Goal: Task Accomplishment & Management: Manage account settings

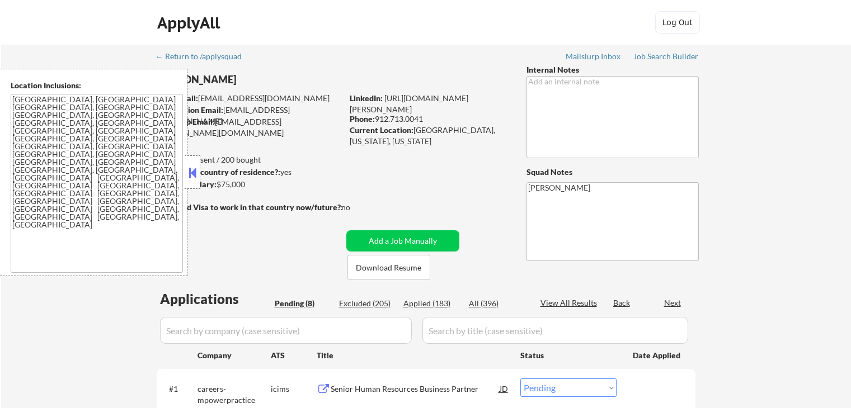
select select ""pending""
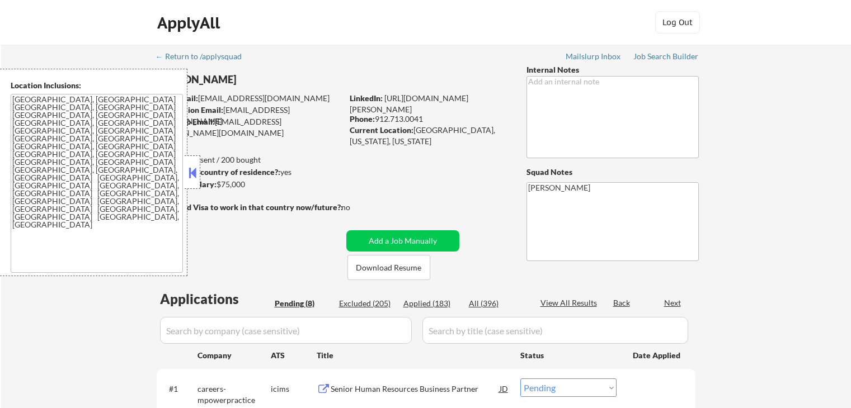
select select ""pending""
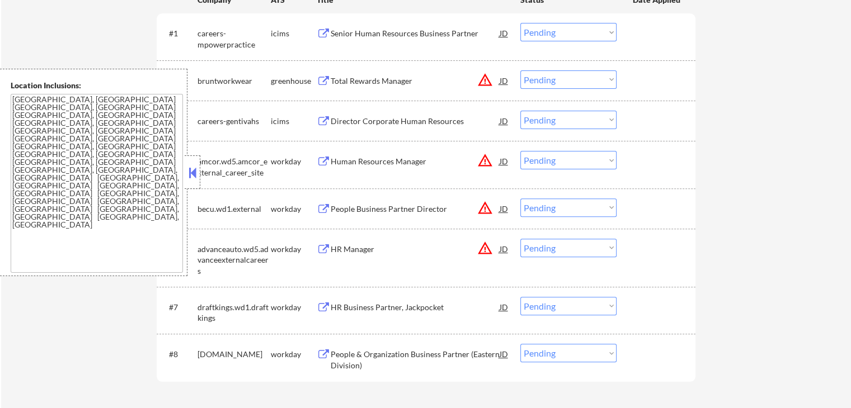
scroll to position [392, 0]
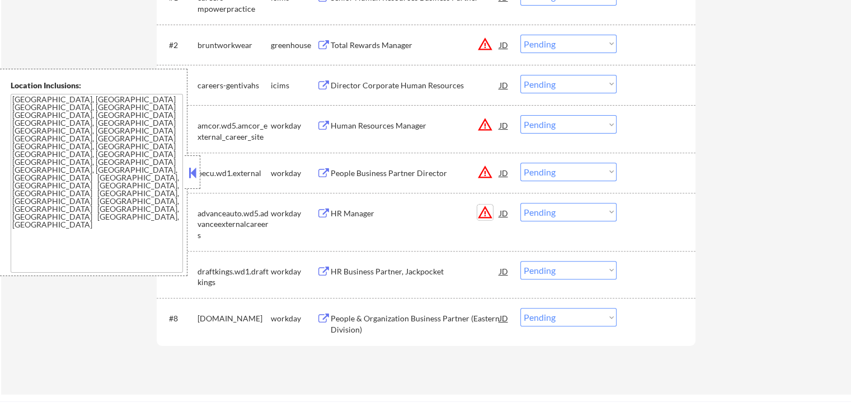
click at [483, 219] on button "warning_amber" at bounding box center [485, 213] width 16 height 16
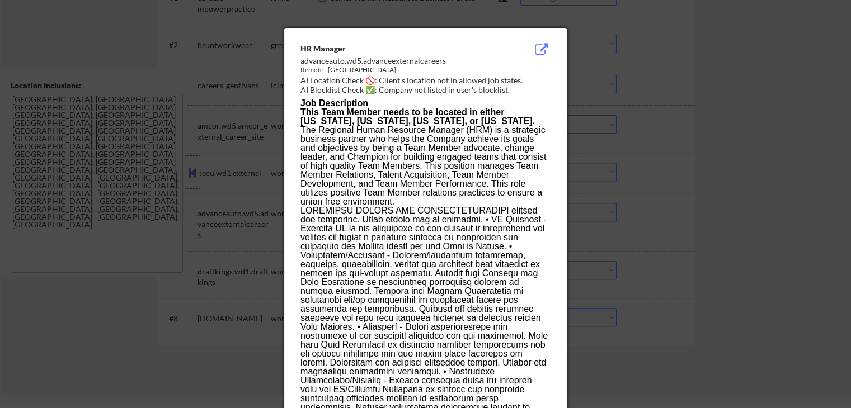
click at [649, 137] on div at bounding box center [425, 204] width 851 height 408
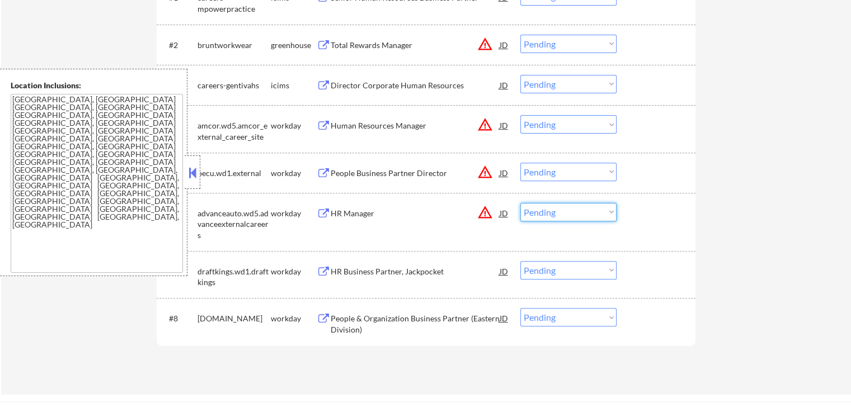
click at [563, 206] on select "Choose an option... Pending Applied Excluded (Questions) Excluded (Expired) Exc…" at bounding box center [568, 212] width 96 height 18
click at [520, 203] on select "Choose an option... Pending Applied Excluded (Questions) Excluded (Expired) Exc…" at bounding box center [568, 212] width 96 height 18
click at [555, 175] on select "Choose an option... Pending Applied Excluded (Questions) Excluded (Expired) Exc…" at bounding box center [568, 172] width 96 height 18
select select ""pending""
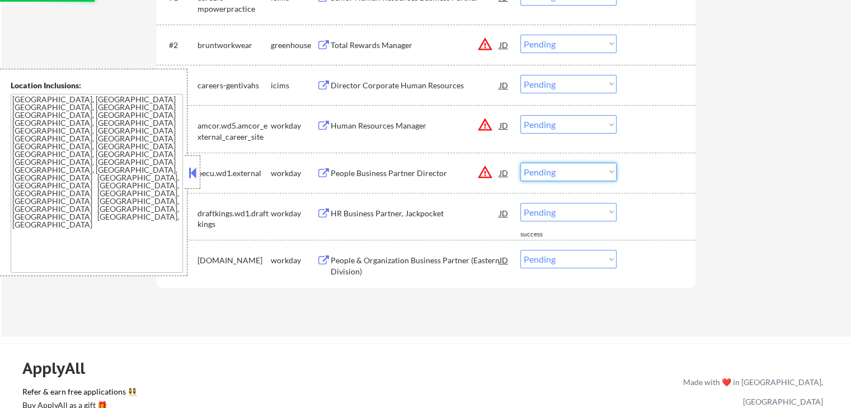
select select ""excluded__location_""
click at [520, 163] on select "Choose an option... Pending Applied Excluded (Questions) Excluded (Expired) Exc…" at bounding box center [568, 172] width 96 height 18
click at [550, 123] on select "Choose an option... Pending Applied Excluded (Questions) Excluded (Expired) Exc…" at bounding box center [568, 124] width 96 height 18
select select ""excluded__location_""
click at [520, 115] on select "Choose an option... Pending Applied Excluded (Questions) Excluded (Expired) Exc…" at bounding box center [568, 124] width 96 height 18
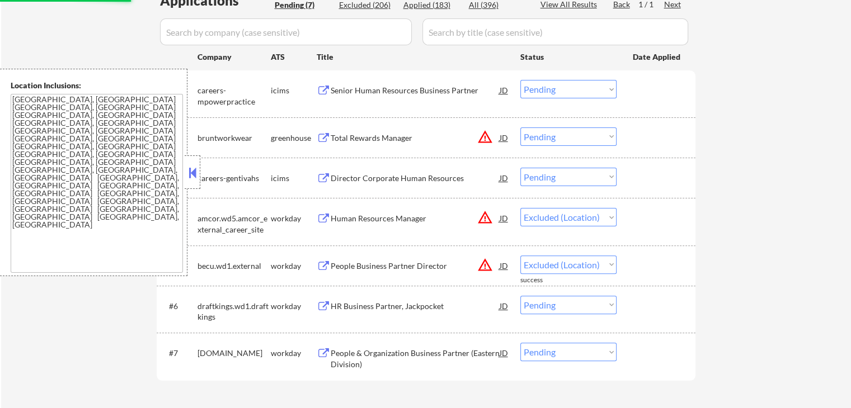
scroll to position [280, 0]
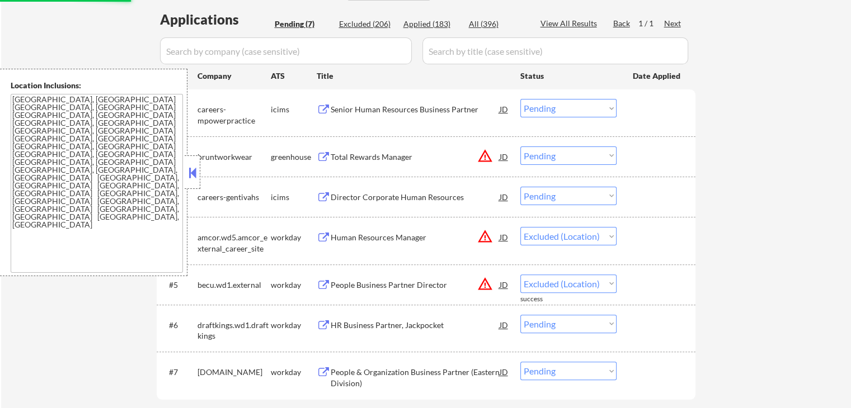
select select ""pending""
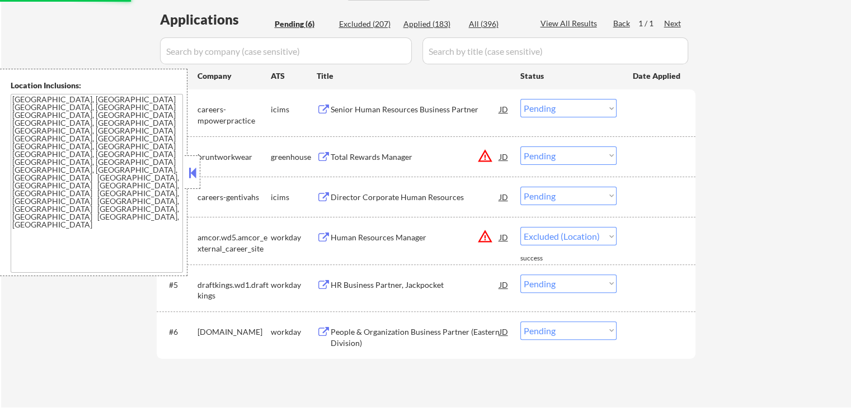
select select ""pending""
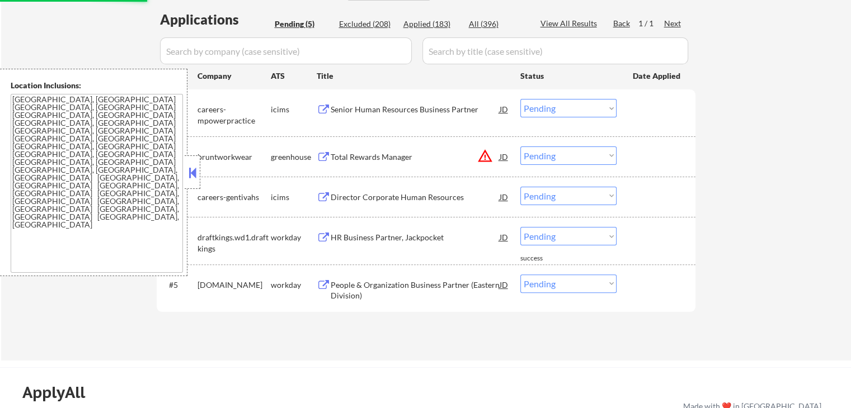
click at [557, 151] on select "Choose an option... Pending Applied Excluded (Questions) Excluded (Expired) Exc…" at bounding box center [568, 156] width 96 height 18
click at [520, 147] on select "Choose an option... Pending Applied Excluded (Questions) Excluded (Expired) Exc…" at bounding box center [568, 156] width 96 height 18
select select ""pending""
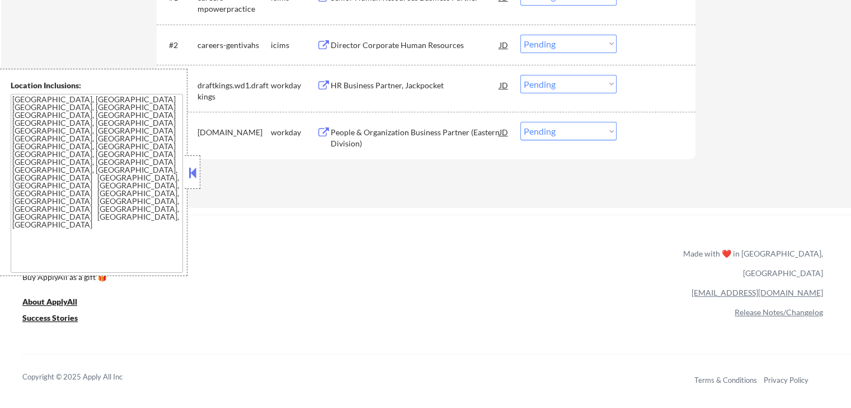
scroll to position [168, 0]
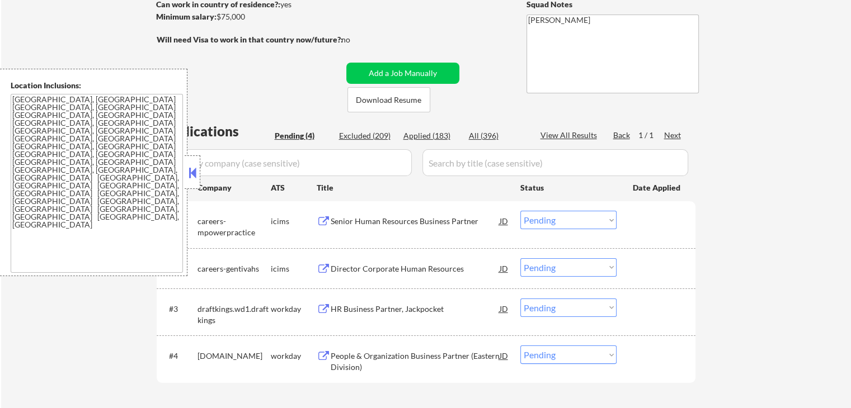
click at [327, 222] on button at bounding box center [324, 222] width 14 height 11
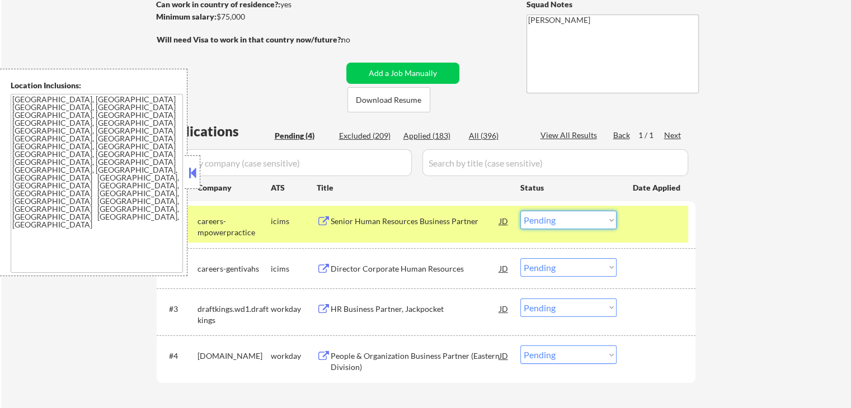
click at [591, 222] on select "Choose an option... Pending Applied Excluded (Questions) Excluded (Expired) Exc…" at bounding box center [568, 220] width 96 height 18
click at [520, 211] on select "Choose an option... Pending Applied Excluded (Questions) Excluded (Expired) Exc…" at bounding box center [568, 220] width 96 height 18
click at [325, 269] on button at bounding box center [324, 269] width 14 height 11
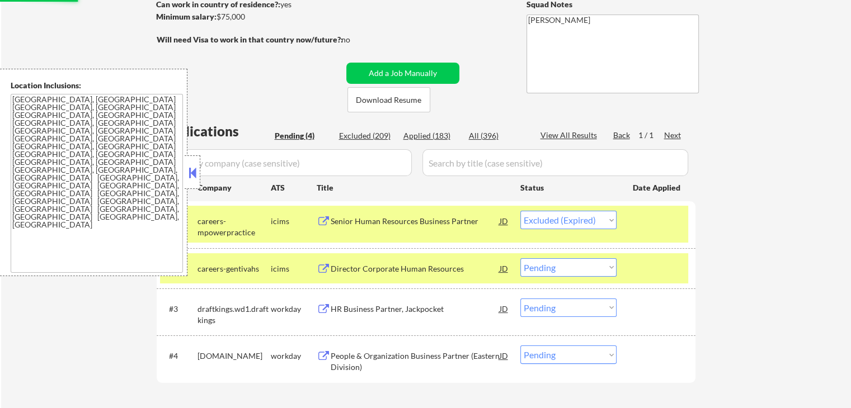
select select ""pending""
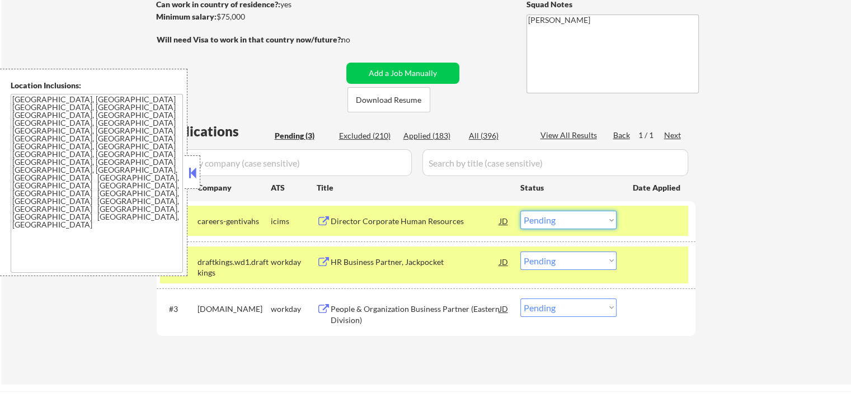
drag, startPoint x: 573, startPoint y: 218, endPoint x: 571, endPoint y: 228, distance: 10.8
click at [573, 218] on select "Choose an option... Pending Applied Excluded (Questions) Excluded (Expired) Exc…" at bounding box center [568, 220] width 96 height 18
click at [520, 211] on select "Choose an option... Pending Applied Excluded (Questions) Excluded (Expired) Exc…" at bounding box center [568, 220] width 96 height 18
click at [322, 262] on button at bounding box center [324, 262] width 14 height 11
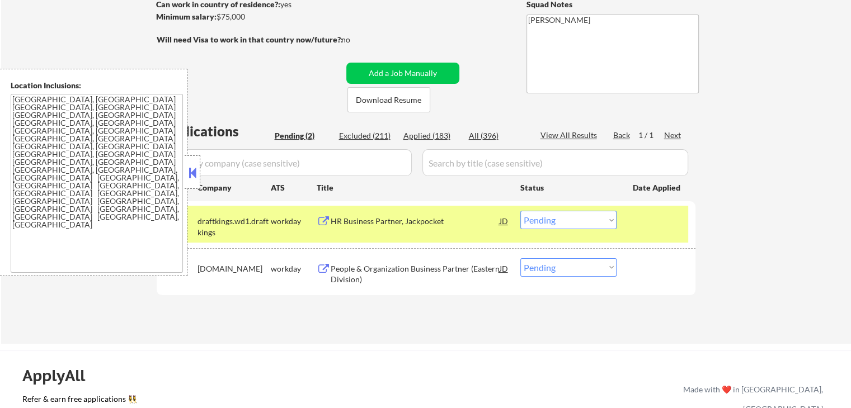
click at [560, 224] on select "Choose an option... Pending Applied Excluded (Questions) Excluded (Expired) Exc…" at bounding box center [568, 220] width 96 height 18
click at [520, 211] on select "Choose an option... Pending Applied Excluded (Questions) Excluded (Expired) Exc…" at bounding box center [568, 220] width 96 height 18
click at [320, 272] on button at bounding box center [324, 269] width 14 height 11
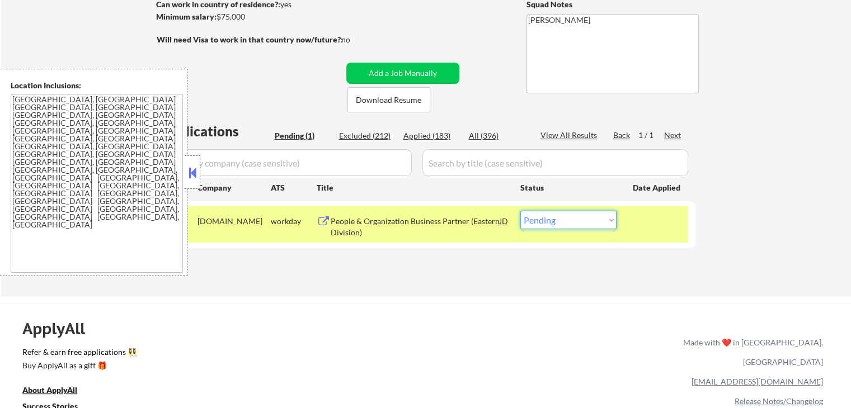
click at [553, 227] on select "Choose an option... Pending Applied Excluded (Questions) Excluded (Expired) Exc…" at bounding box center [568, 220] width 96 height 18
select select ""applied""
click at [520, 211] on select "Choose an option... Pending Applied Excluded (Questions) Excluded (Expired) Exc…" at bounding box center [568, 220] width 96 height 18
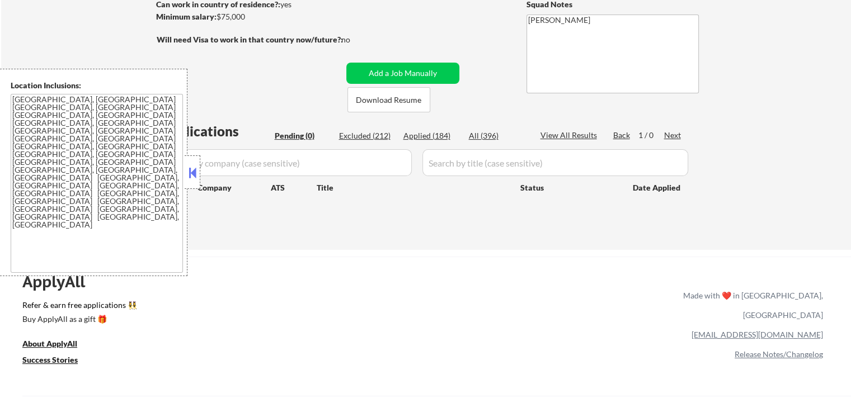
click at [348, 213] on div "Applications Pending (0) Excluded (212) Applied (184) All (396) View All Result…" at bounding box center [426, 175] width 539 height 107
